Goal: Feedback & Contribution: Leave review/rating

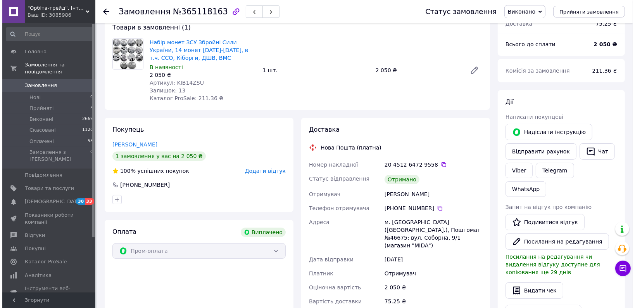
scroll to position [93, 0]
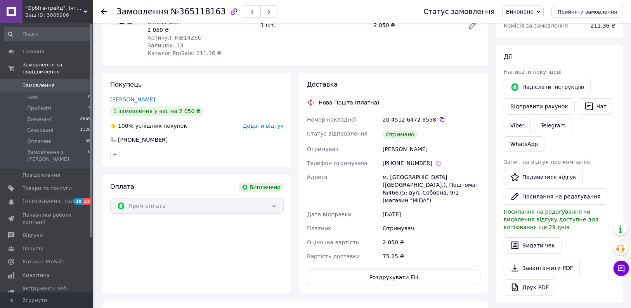
click at [270, 124] on span "Додати відгук" at bounding box center [263, 126] width 41 height 6
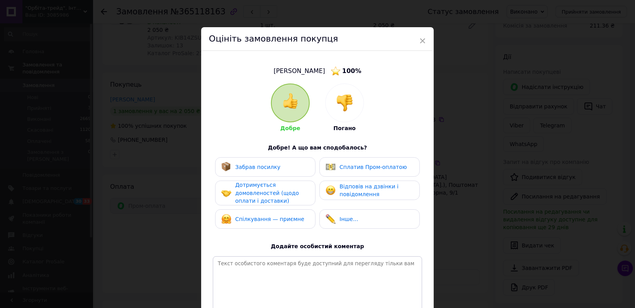
click at [250, 161] on div "Забрав посилку" at bounding box center [265, 166] width 100 height 19
drag, startPoint x: 250, startPoint y: 193, endPoint x: 250, endPoint y: 204, distance: 10.5
click at [250, 199] on span "Дотримується домовленостей (щодо оплати і доставки)" at bounding box center [267, 193] width 64 height 22
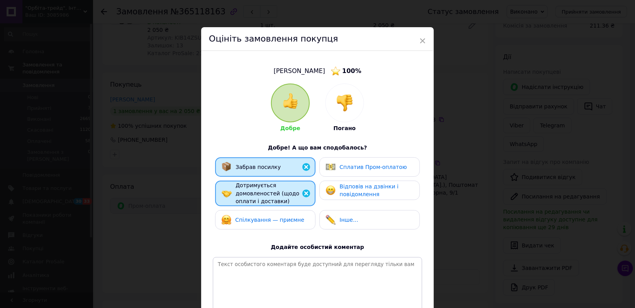
drag, startPoint x: 249, startPoint y: 221, endPoint x: 353, endPoint y: 190, distance: 108.9
click at [256, 222] on span "Спілкування — приємне" at bounding box center [269, 219] width 69 height 6
drag, startPoint x: 355, startPoint y: 189, endPoint x: 360, endPoint y: 185, distance: 6.9
click at [355, 189] on span "Відповів на дзвінки і повідомлення" at bounding box center [369, 190] width 59 height 14
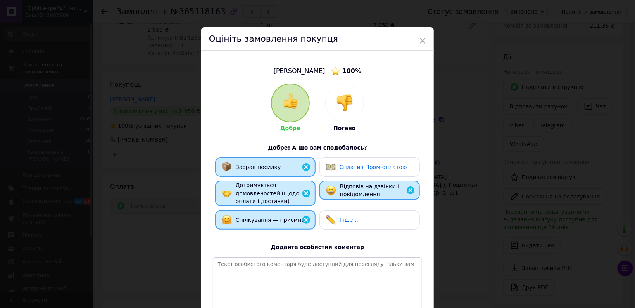
click at [370, 168] on span "Сплатив Пром-оплатою" at bounding box center [373, 167] width 67 height 6
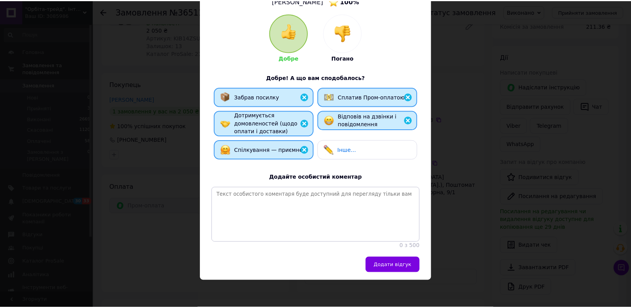
scroll to position [76, 0]
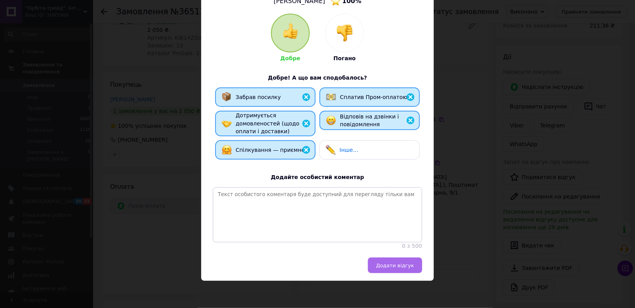
click at [388, 262] on span "Додати відгук" at bounding box center [395, 265] width 38 height 6
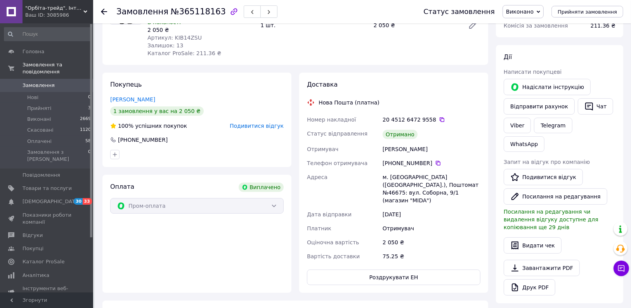
drag, startPoint x: 612, startPoint y: 152, endPoint x: 604, endPoint y: 147, distance: 9.6
click at [612, 158] on div "Запит на відгук про компанію   Подивитися відгук   Посилання на редагування Пос…" at bounding box center [559, 194] width 112 height 73
click at [512, 123] on link "Viber" at bounding box center [516, 126] width 27 height 16
